Goal: Communication & Community: Ask a question

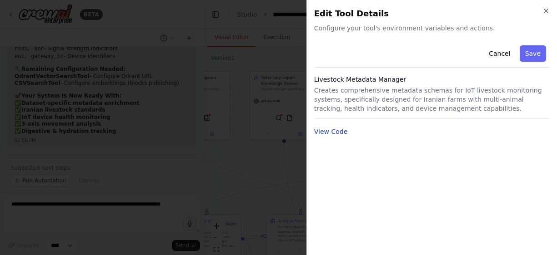
click at [328, 133] on button "View Code" at bounding box center [331, 131] width 34 height 9
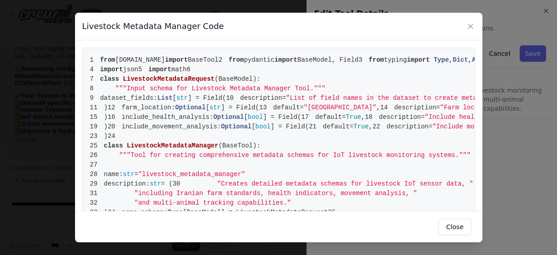
click at [100, 58] on span "from" at bounding box center [107, 59] width 15 height 7
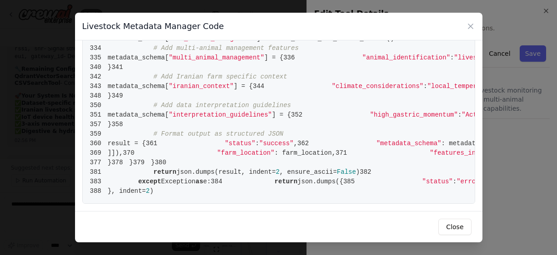
scroll to position [3568, 0]
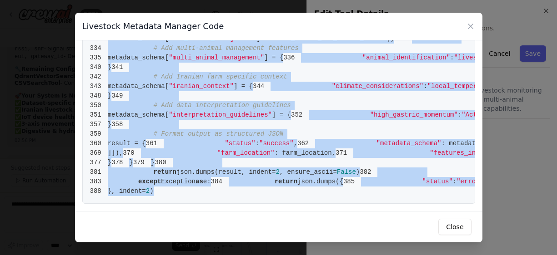
drag, startPoint x: 100, startPoint y: 58, endPoint x: 214, endPoint y: 187, distance: 171.5
copy code "from [DOMAIN_NAME] import BaseTool 2 from pydantic import BaseModel, Field 3 fr…"
click at [445, 229] on button "Close" at bounding box center [454, 227] width 33 height 16
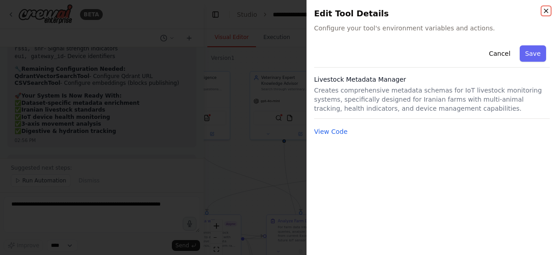
click at [544, 11] on icon "button" at bounding box center [545, 10] width 7 height 7
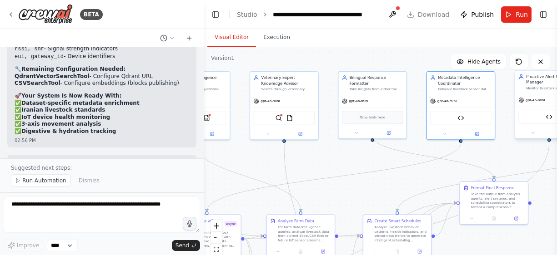
click at [532, 119] on div "Livestock Alert Threshold Manager" at bounding box center [548, 117] width 61 height 15
click at [541, 119] on div "Livestock Alert Threshold Manager" at bounding box center [548, 117] width 61 height 15
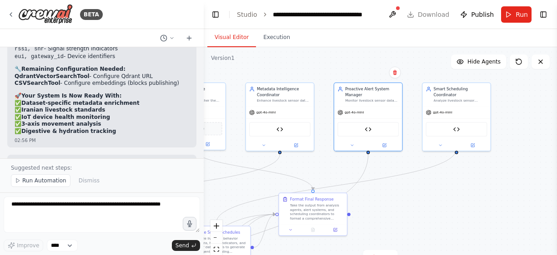
drag, startPoint x: 480, startPoint y: 150, endPoint x: 299, endPoint y: 162, distance: 181.2
click at [299, 162] on div ".deletable-edge-delete-btn { width: 20px; height: 20px; border: 0px solid #ffff…" at bounding box center [380, 160] width 353 height 227
click at [362, 131] on div "Livestock Alert Threshold Manager" at bounding box center [367, 128] width 61 height 15
click at [368, 128] on img at bounding box center [367, 128] width 7 height 7
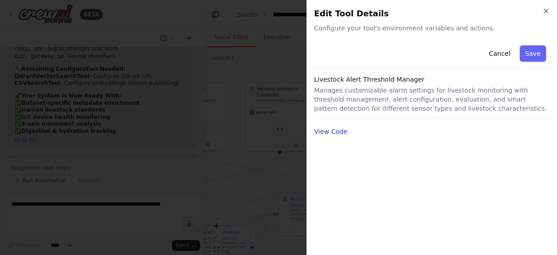
click at [328, 129] on button "View Code" at bounding box center [331, 131] width 34 height 9
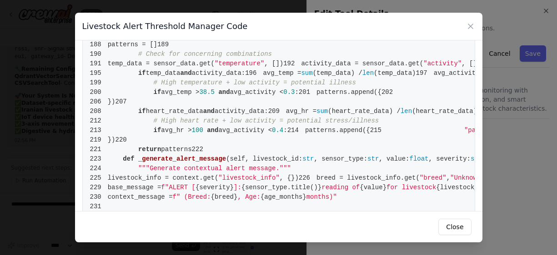
scroll to position [763, 0]
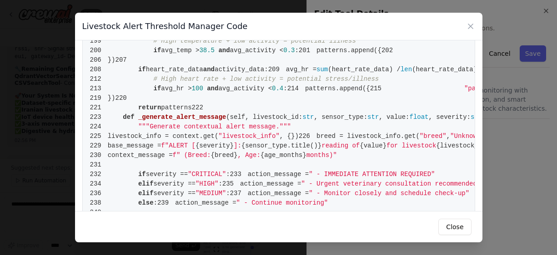
drag, startPoint x: 148, startPoint y: 139, endPoint x: 336, endPoint y: 181, distance: 192.9
copy code ""heart_rate" : { 79 "low" : { "min" : 50 , "max" : 90 }, 80 "medium" : { "min" …"
click at [34, 227] on div "Livestock Alert Threshold Manager Code 1 from [DOMAIN_NAME] import BaseTool 2 f…" at bounding box center [278, 127] width 557 height 255
click at [30, 208] on div "Livestock Alert Threshold Manager Code 1 from [DOMAIN_NAME] import BaseTool 2 f…" at bounding box center [278, 127] width 557 height 255
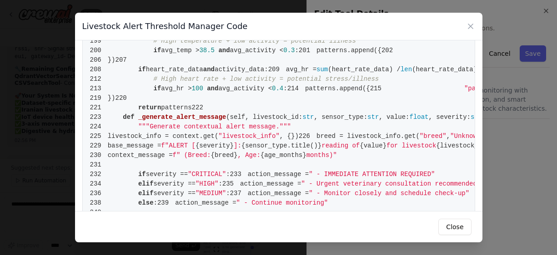
click at [30, 204] on div "Livestock Alert Threshold Manager Code 1 from [DOMAIN_NAME] import BaseTool 2 f…" at bounding box center [278, 127] width 557 height 255
click at [464, 228] on button "Close" at bounding box center [454, 227] width 33 height 16
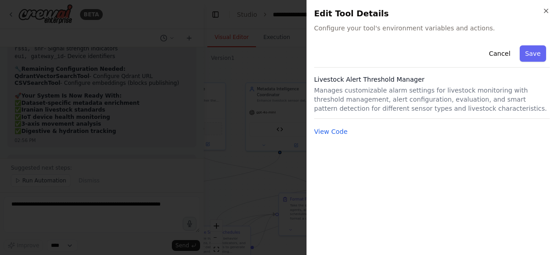
click at [30, 204] on div at bounding box center [278, 127] width 557 height 255
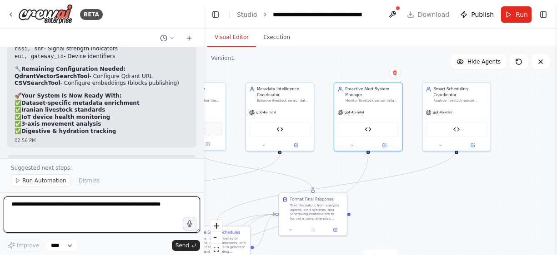
click at [30, 209] on textarea "To enrich screen reader interactions, please activate Accessibility in Grammarl…" at bounding box center [102, 215] width 196 height 36
paste textarea "**********"
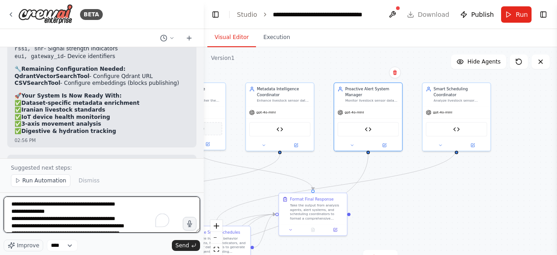
scroll to position [98, 0]
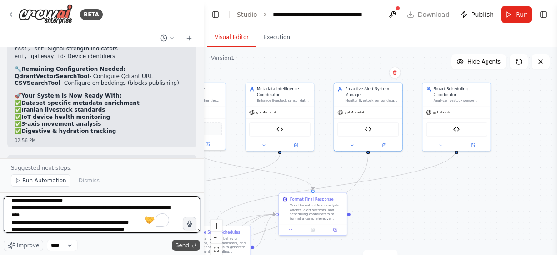
type textarea "**********"
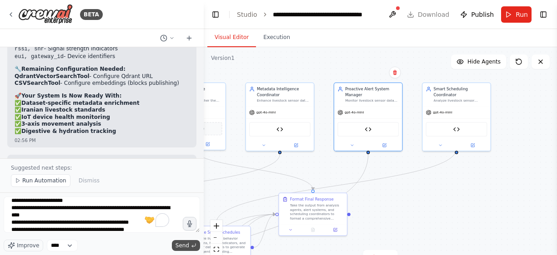
click at [185, 244] on span "Send" at bounding box center [182, 245] width 14 height 7
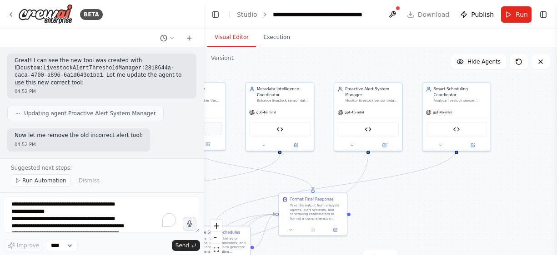
scroll to position [15185, 0]
